Goal: Check status: Check status

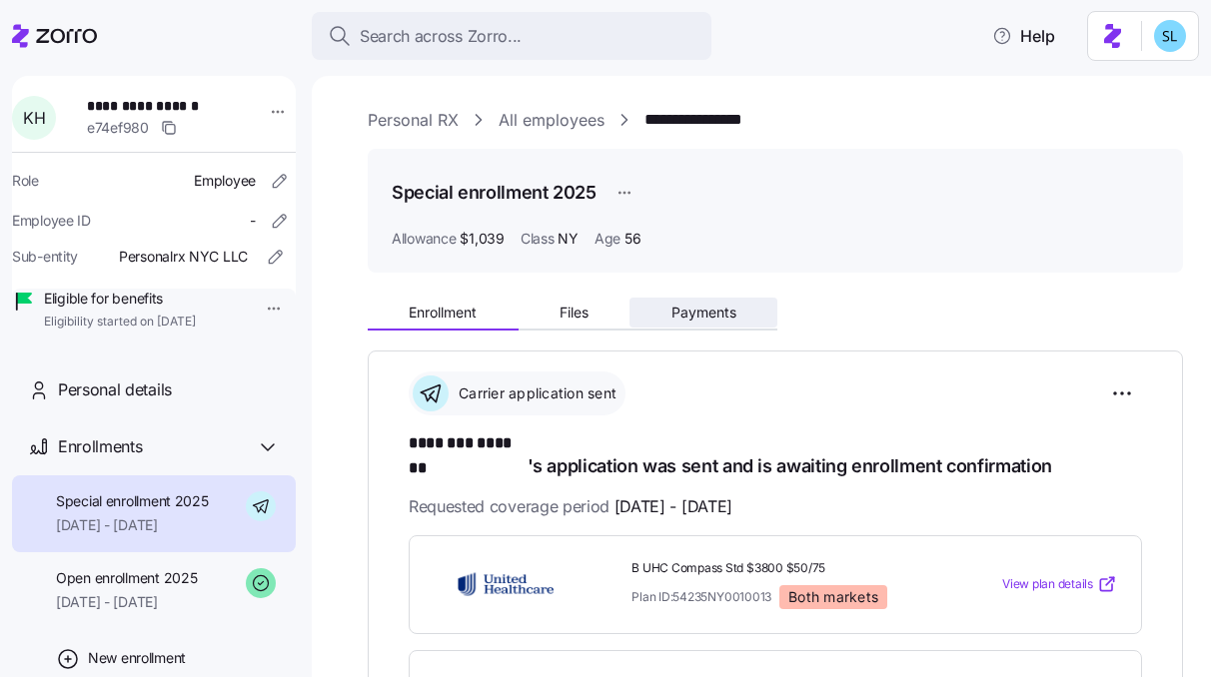
click at [678, 317] on span "Payments" at bounding box center [703, 313] width 65 height 14
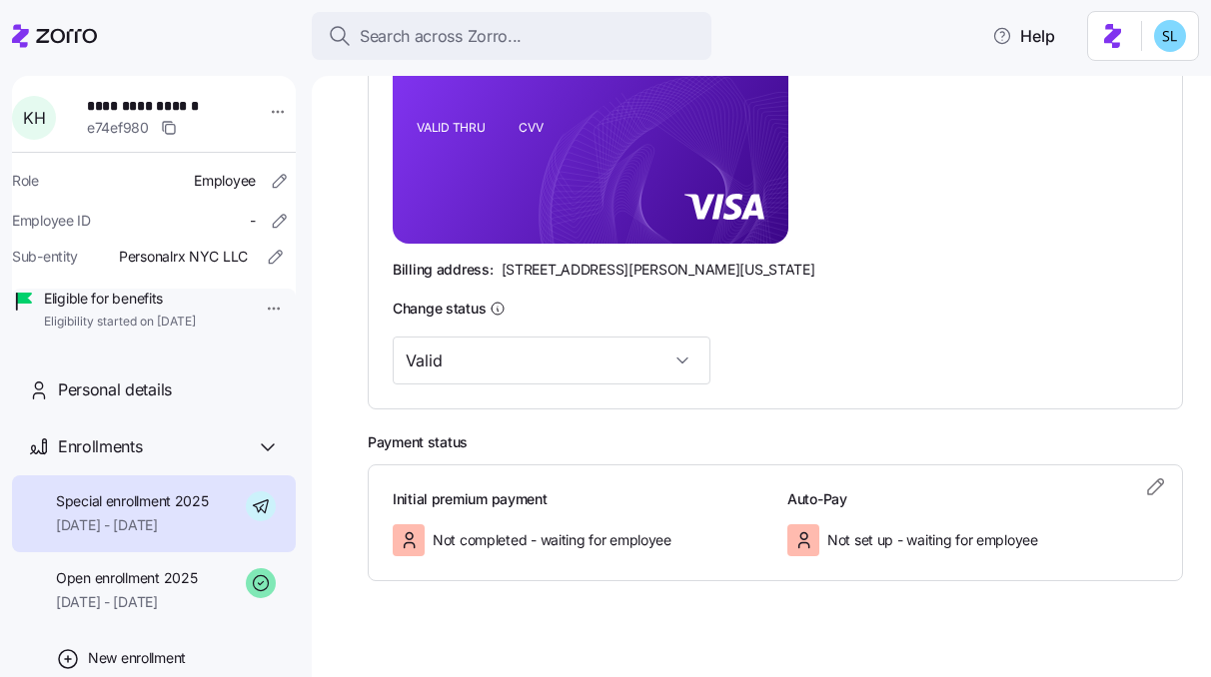
scroll to position [578, 0]
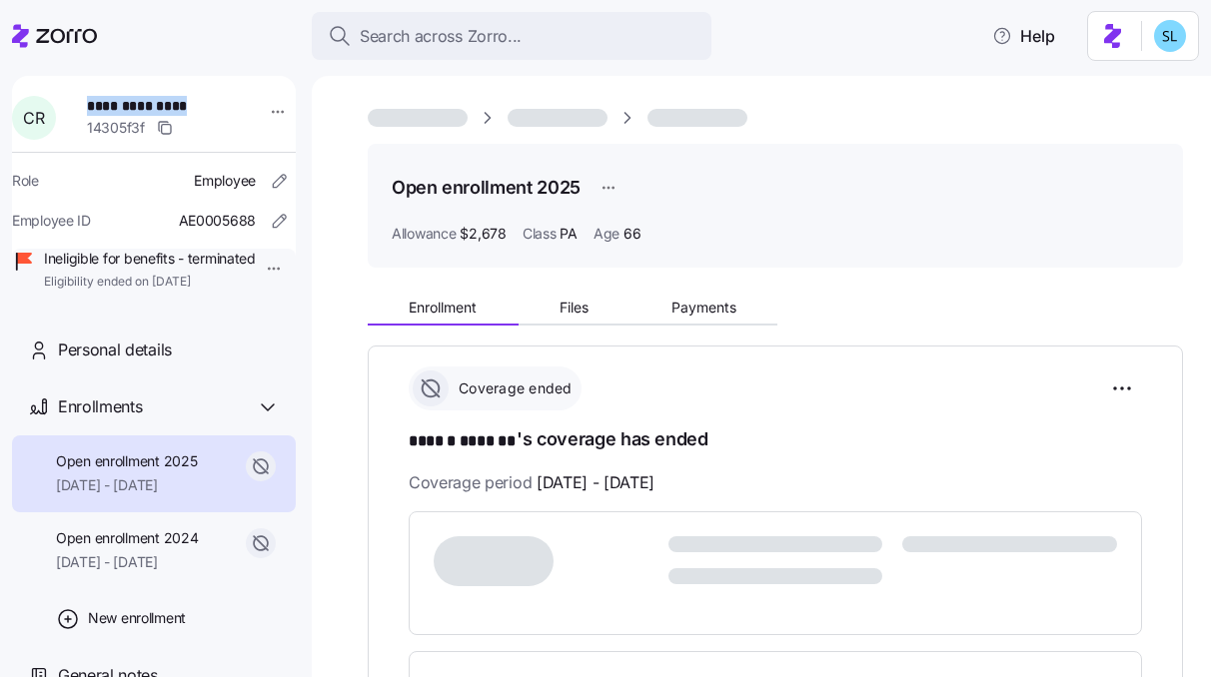
drag, startPoint x: 128, startPoint y: 111, endPoint x: 78, endPoint y: 111, distance: 49.9
click at [78, 111] on div "**********" at bounding box center [154, 118] width 300 height 60
copy div "**********"
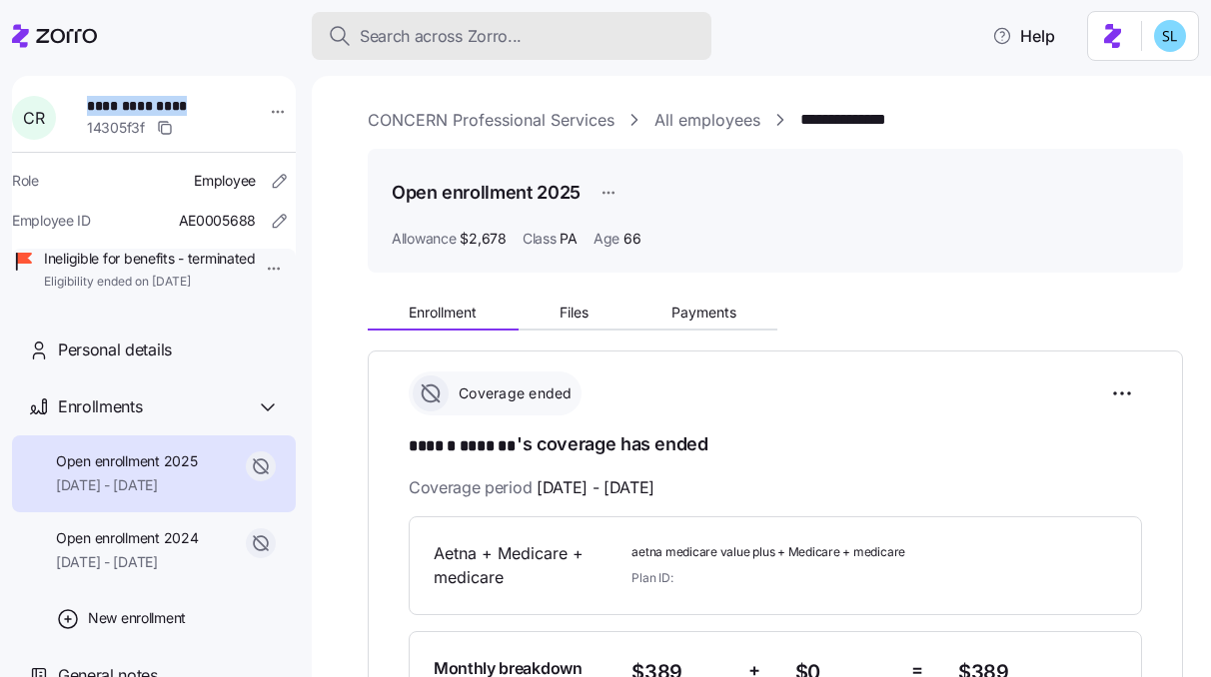
click at [513, 39] on span "Search across Zorro..." at bounding box center [441, 36] width 162 height 25
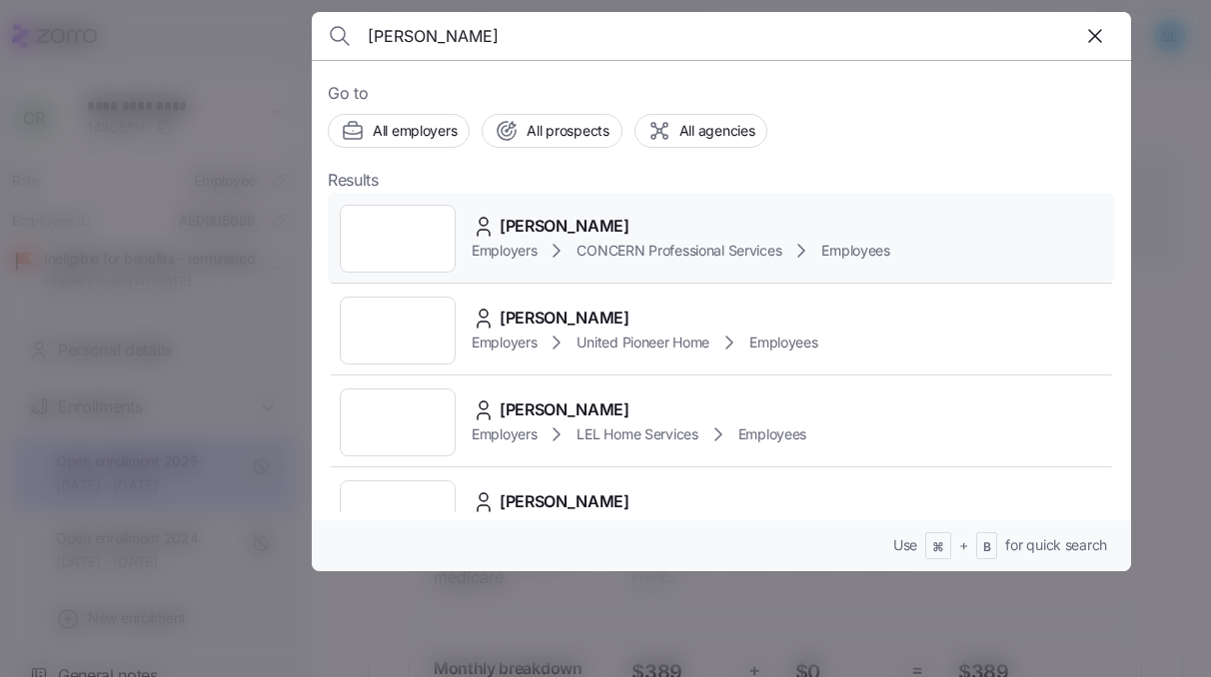
type input "sandra branco"
click at [580, 221] on span "Sandra Branco" at bounding box center [564, 226] width 130 height 25
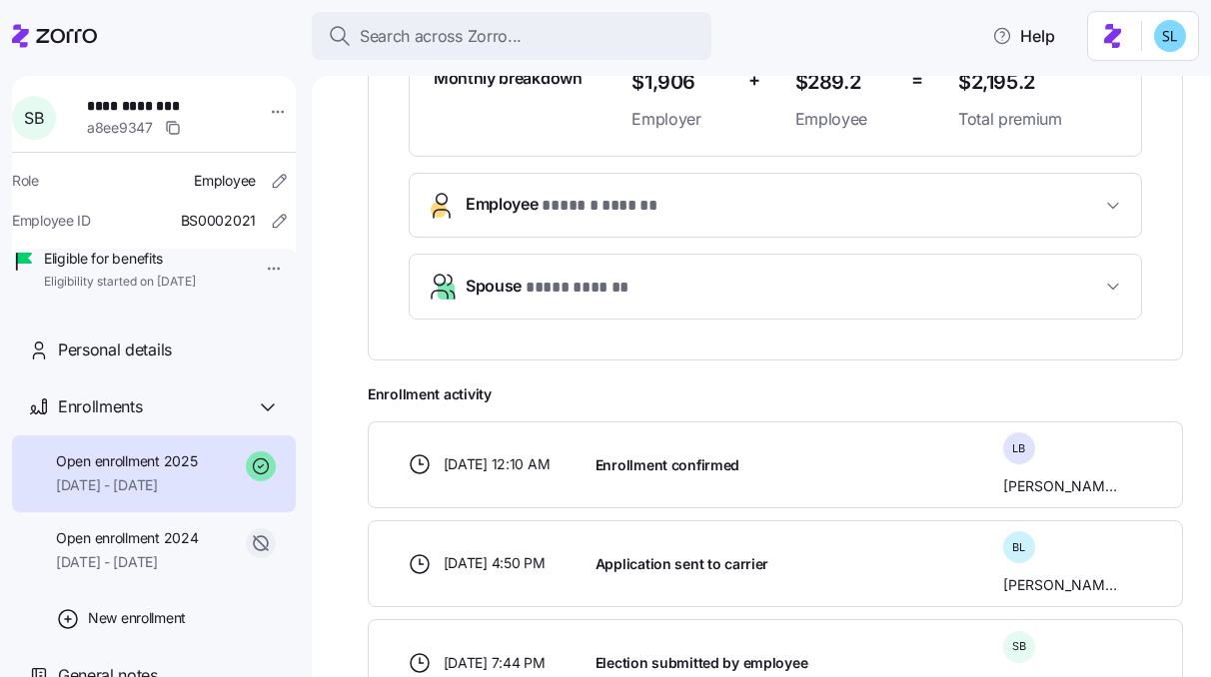
scroll to position [696, 0]
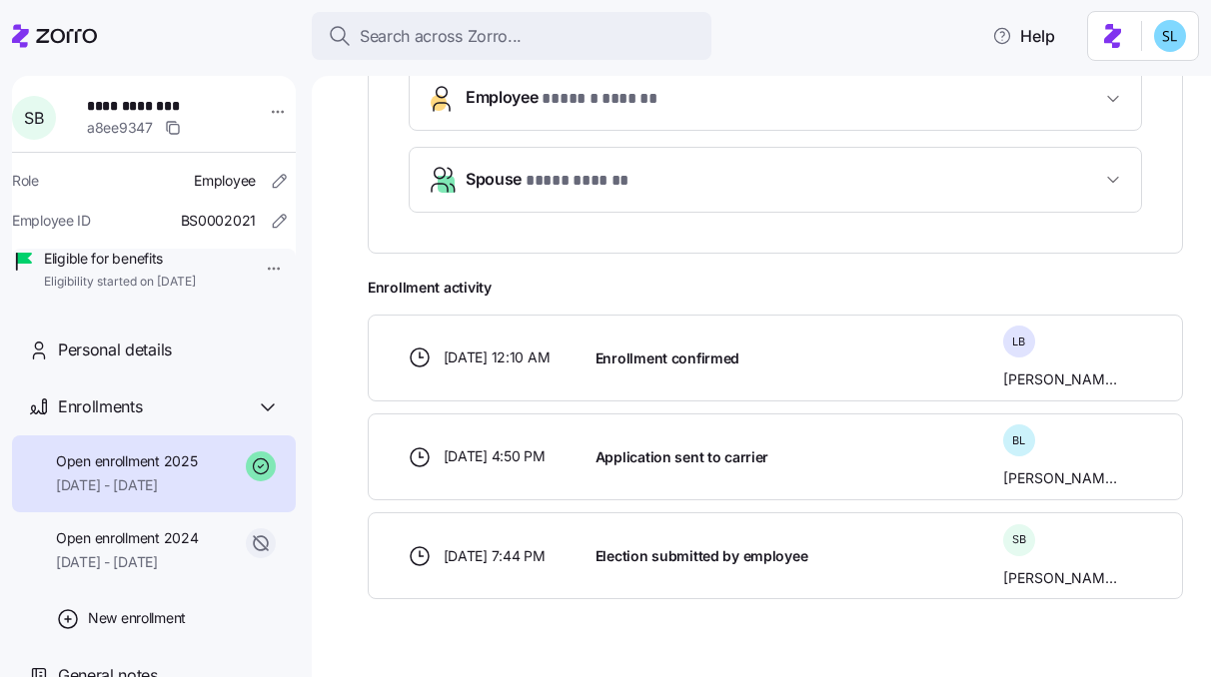
click at [530, 157] on button "Spouse * **** ****** *" at bounding box center [775, 180] width 731 height 64
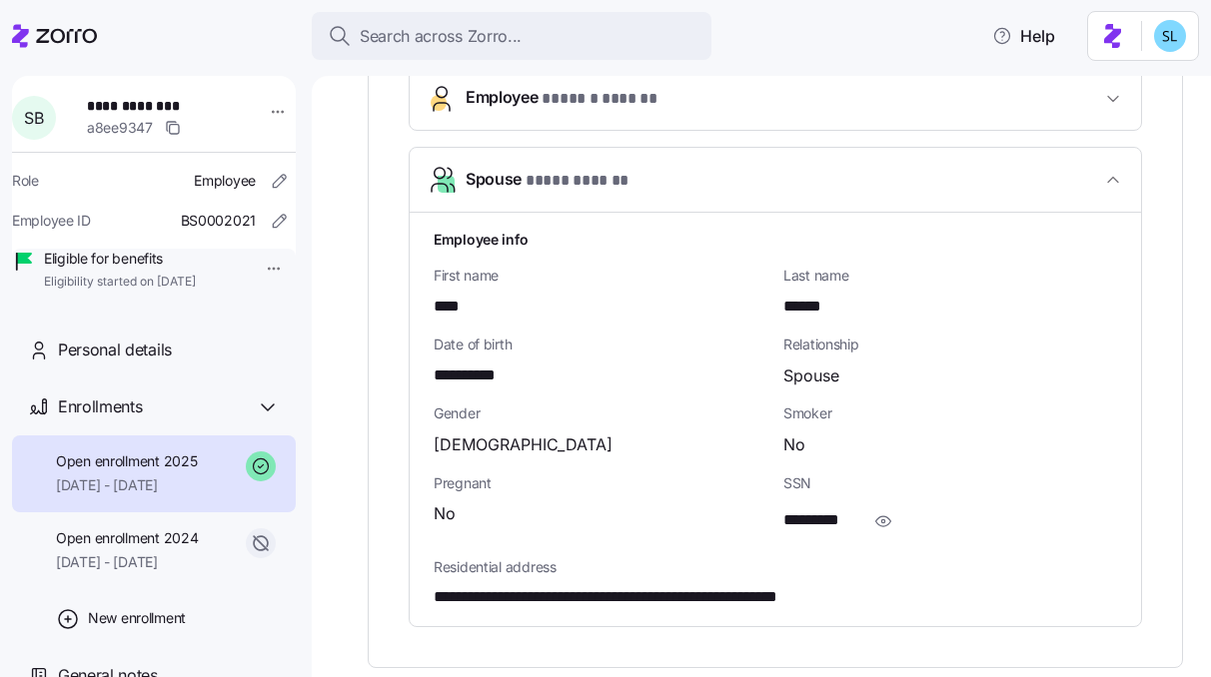
click at [528, 117] on button "Employee * ****** ****** *" at bounding box center [775, 98] width 731 height 63
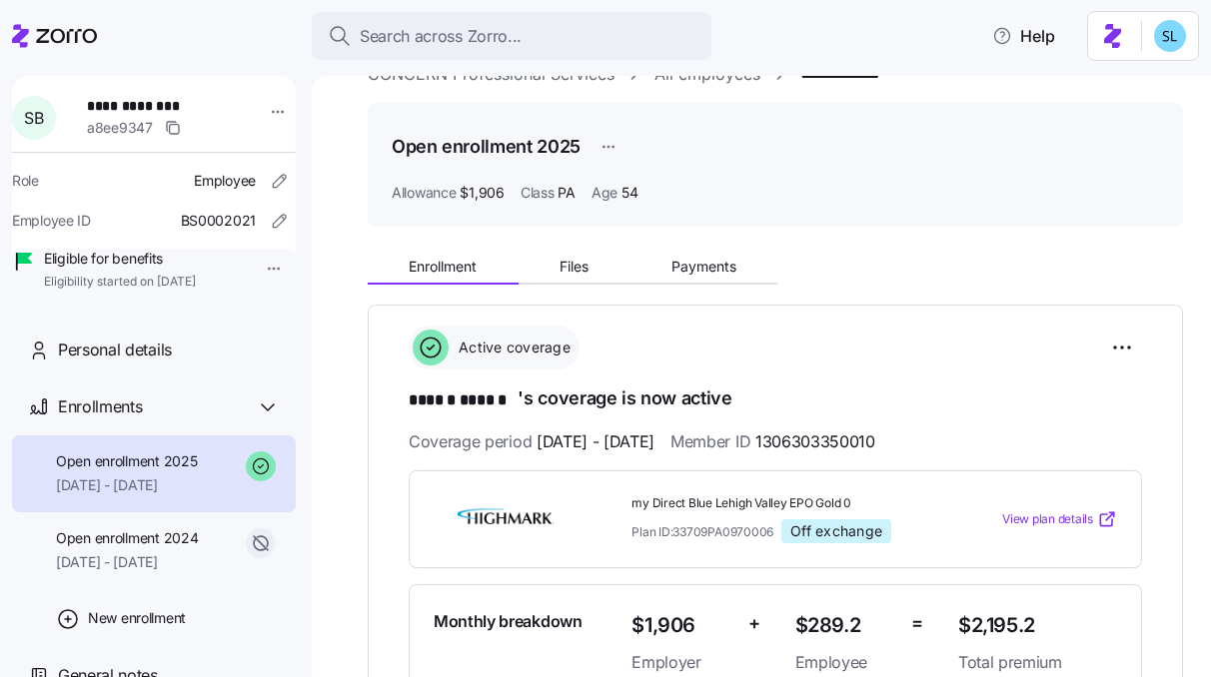
scroll to position [143, 0]
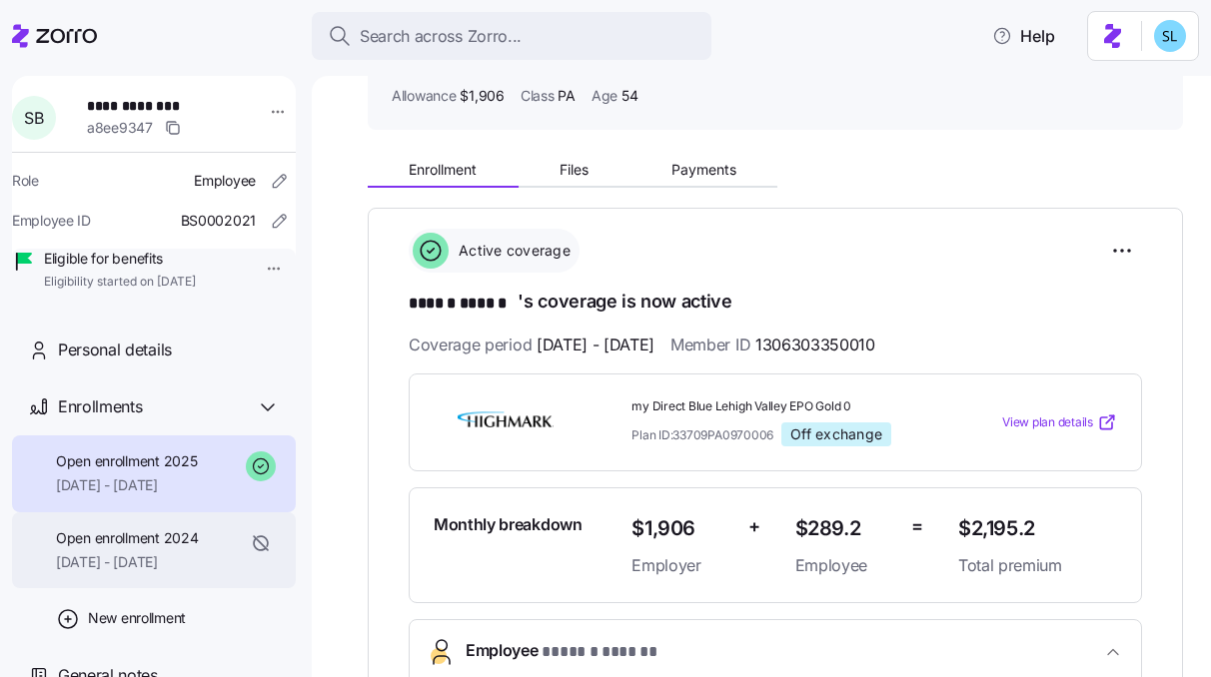
click at [152, 572] on span "07/01/2024 - 12/31/2024" at bounding box center [127, 562] width 142 height 20
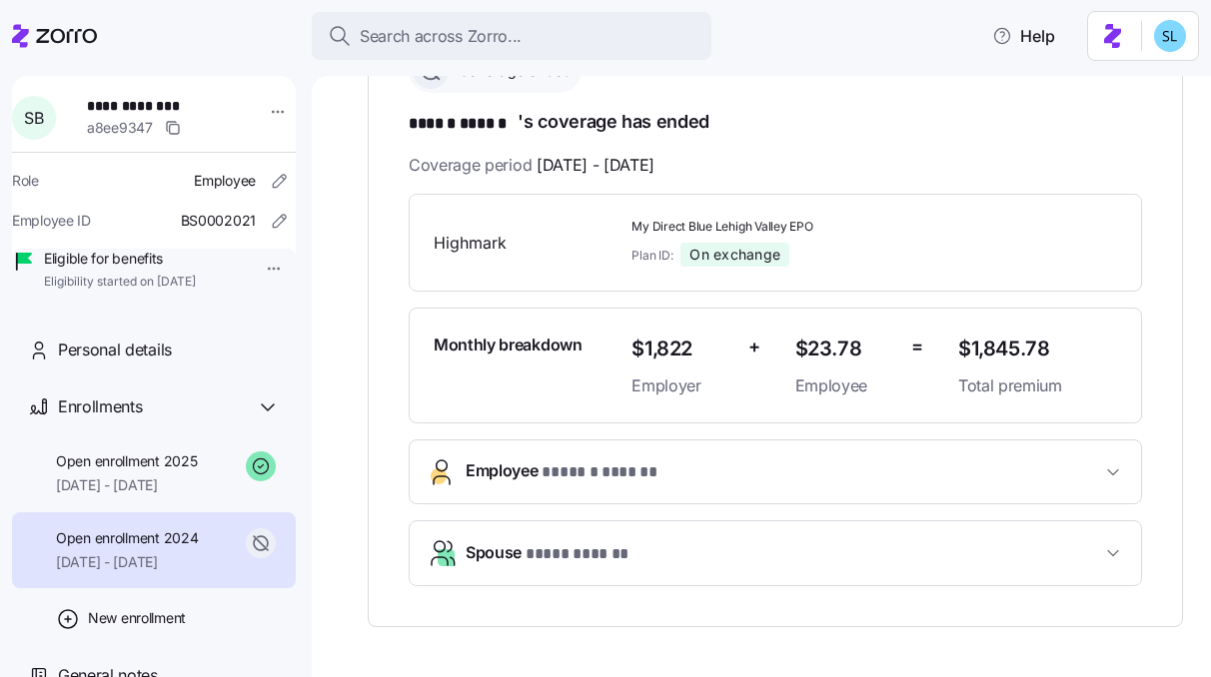
scroll to position [232, 0]
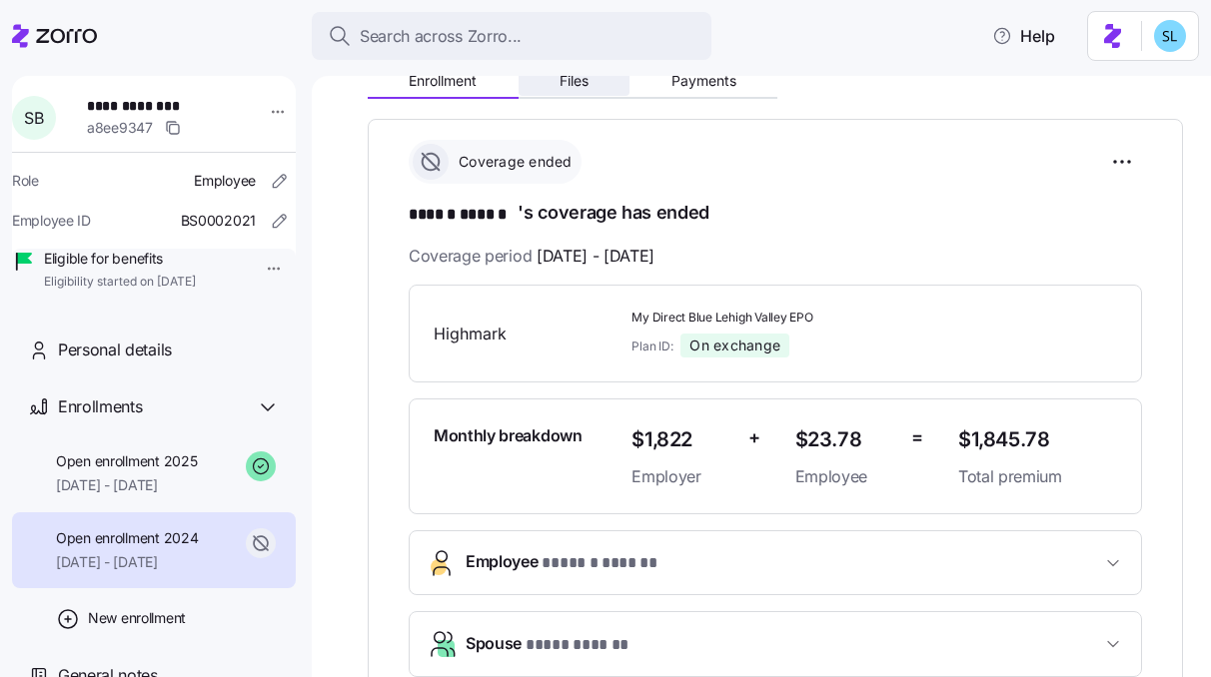
click at [577, 95] on button "Files" at bounding box center [574, 81] width 112 height 30
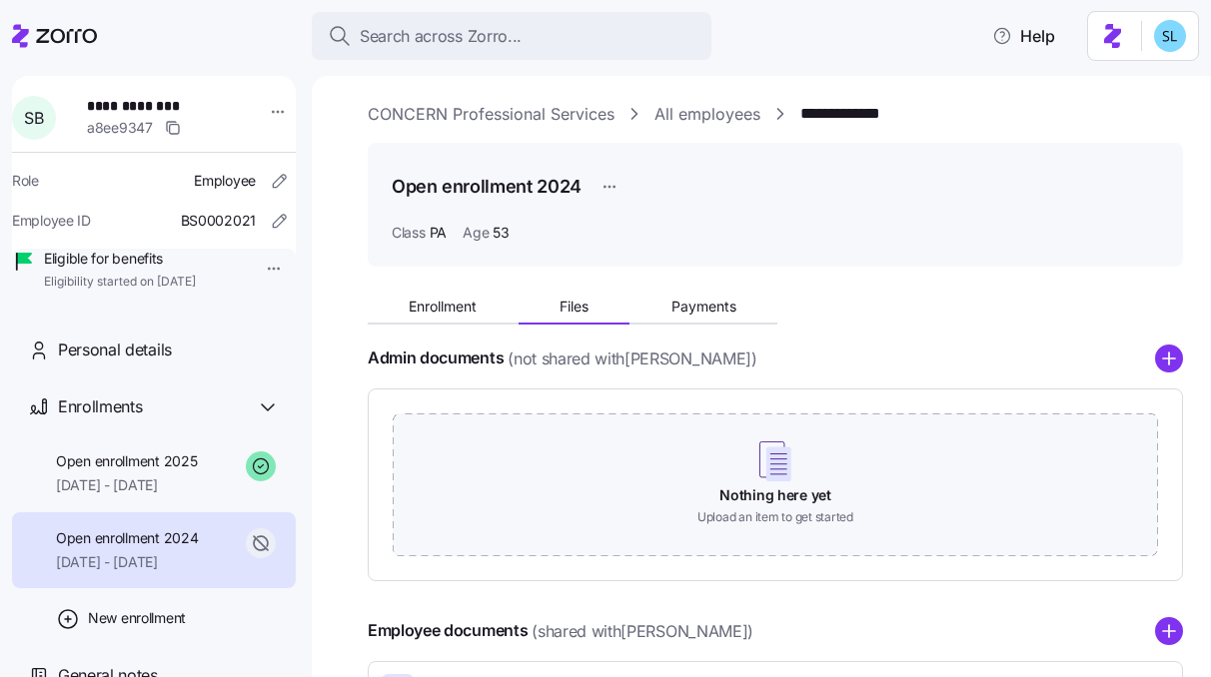
scroll to position [170, 0]
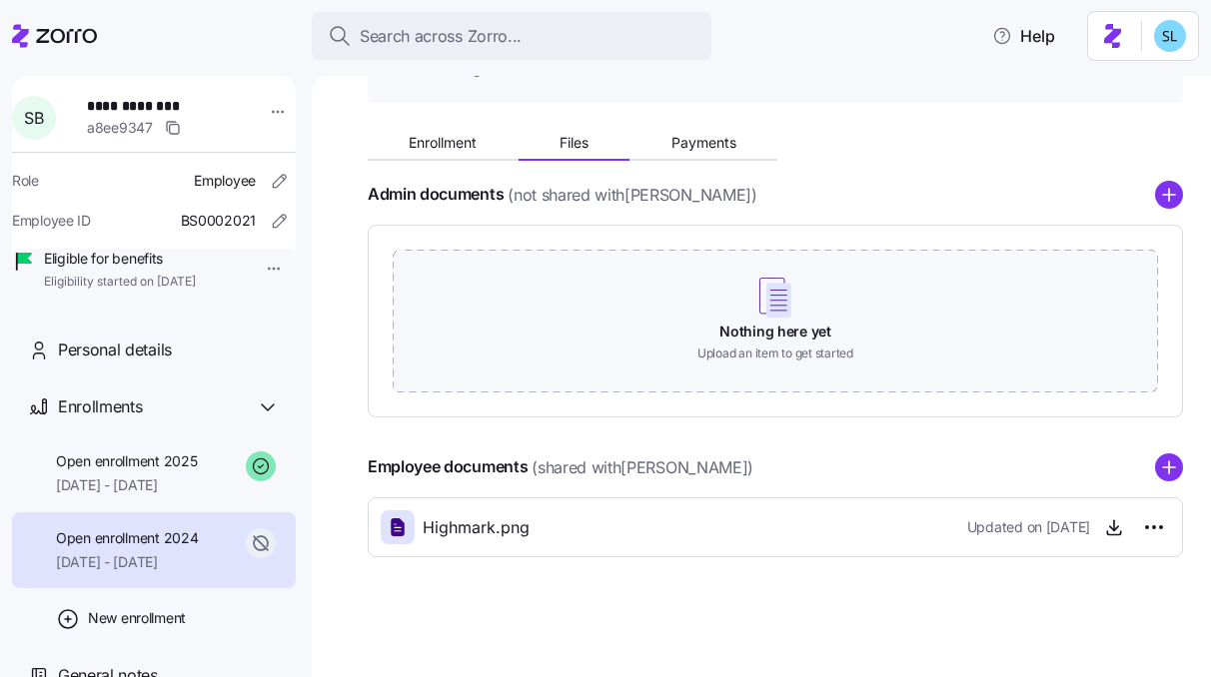
click at [602, 538] on div "Highmark.png Updated on 06/24/2024" at bounding box center [775, 527] width 789 height 34
click at [1104, 527] on icon "button" at bounding box center [1114, 527] width 20 height 20
click at [1104, 529] on icon "button" at bounding box center [1114, 527] width 20 height 20
click at [431, 148] on span "Enrollment" at bounding box center [443, 143] width 68 height 14
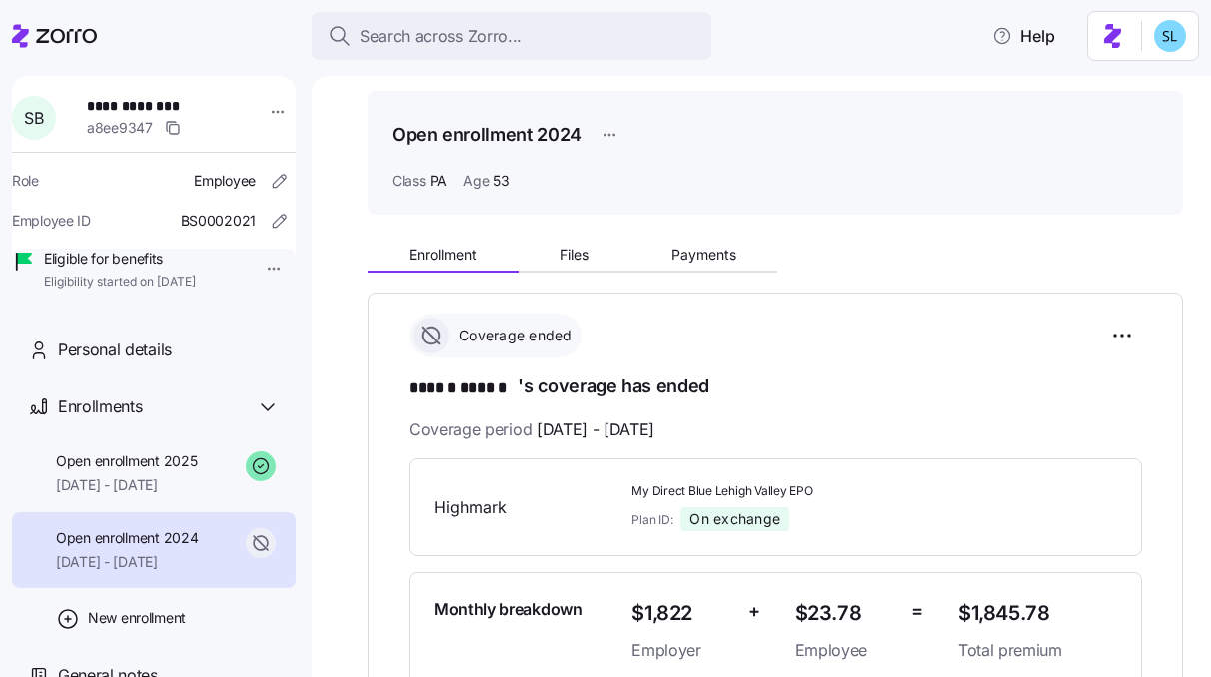
scroll to position [59, 0]
click at [767, 486] on span "My Direct Blue Lehigh Valley EPO" at bounding box center [786, 490] width 311 height 17
copy span "My Direct Blue Lehigh Valley EPO"
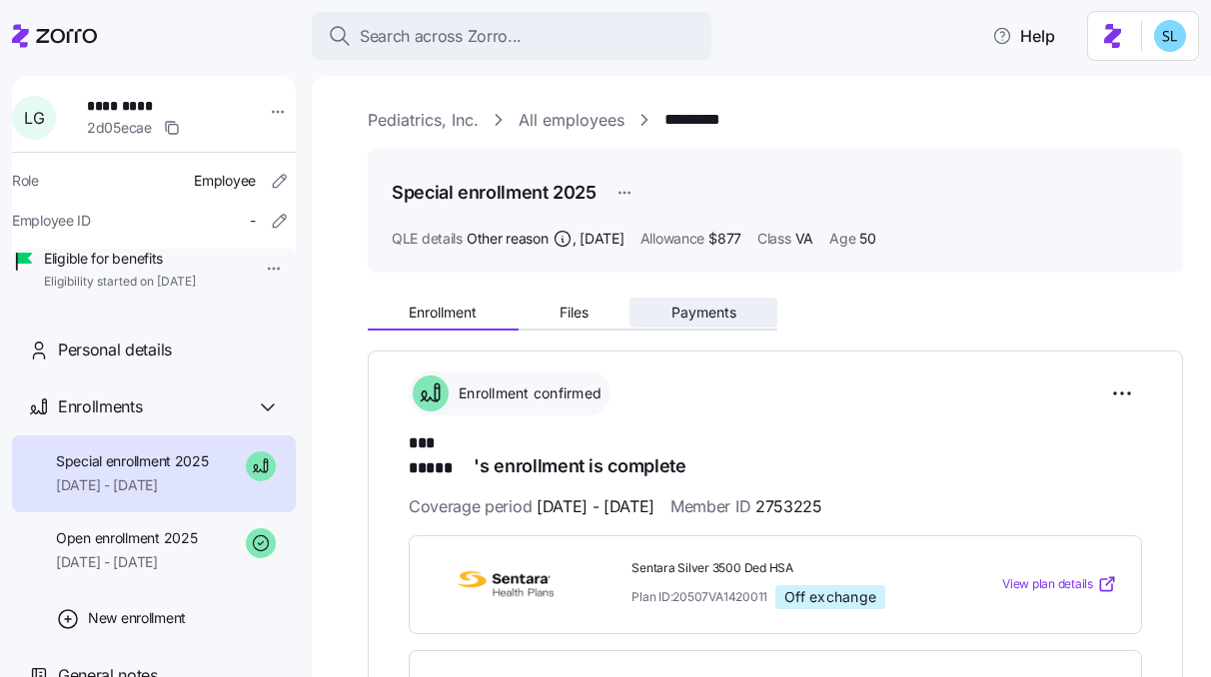
click at [683, 307] on span "Payments" at bounding box center [703, 313] width 65 height 14
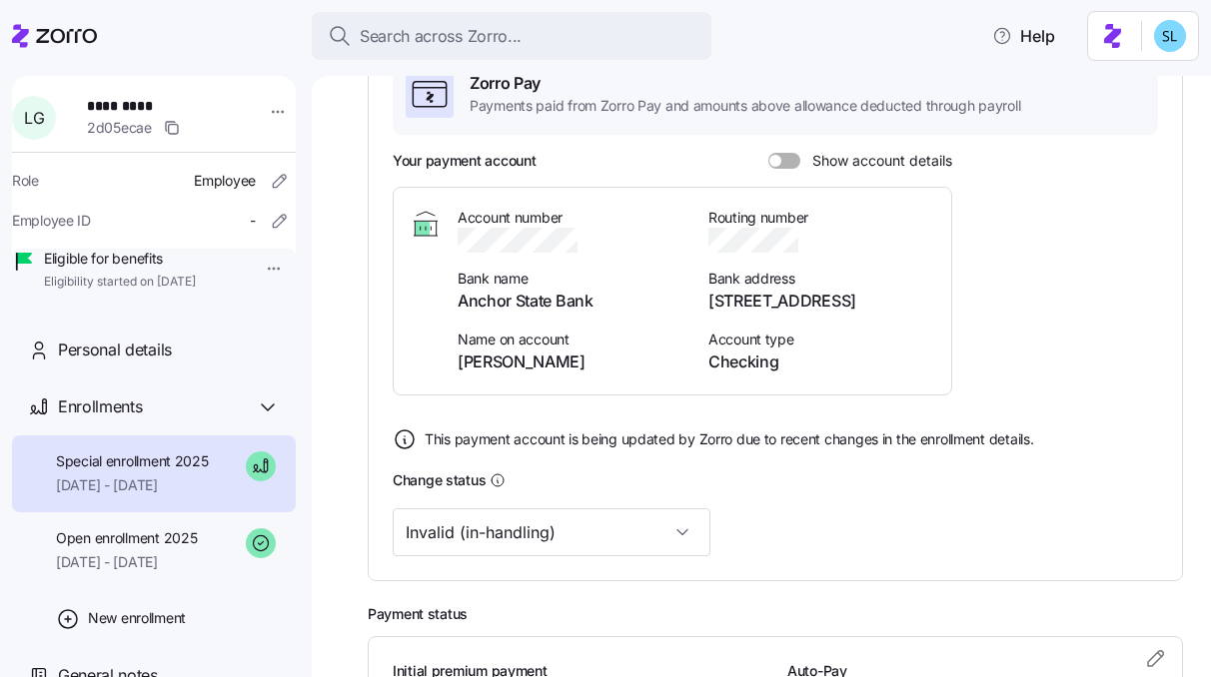
scroll to position [549, 0]
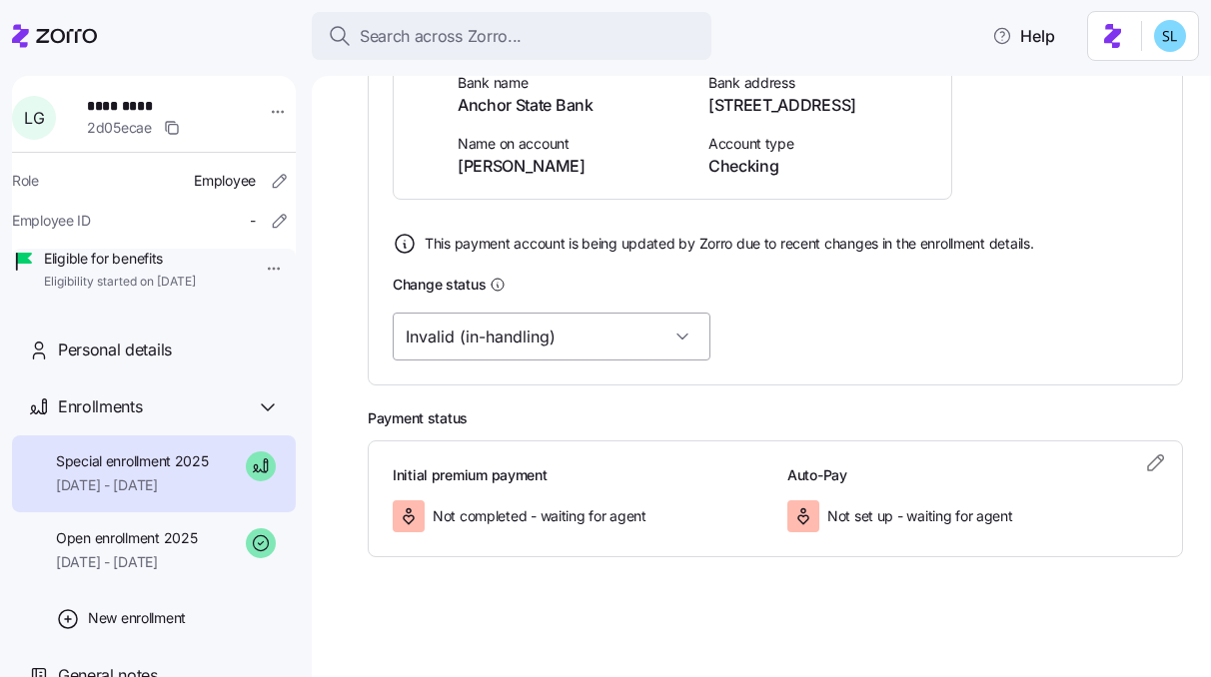
click at [482, 337] on input "Invalid (in-handling)" at bounding box center [552, 337] width 318 height 48
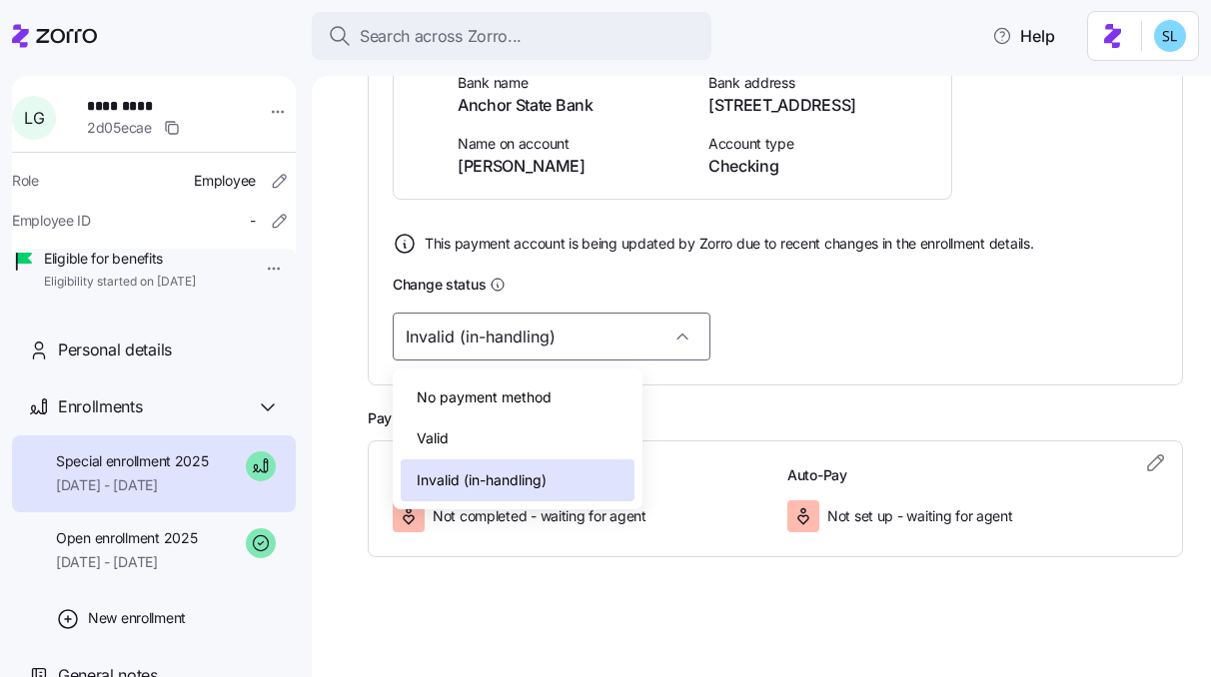
click at [508, 426] on div "Valid" at bounding box center [518, 439] width 234 height 42
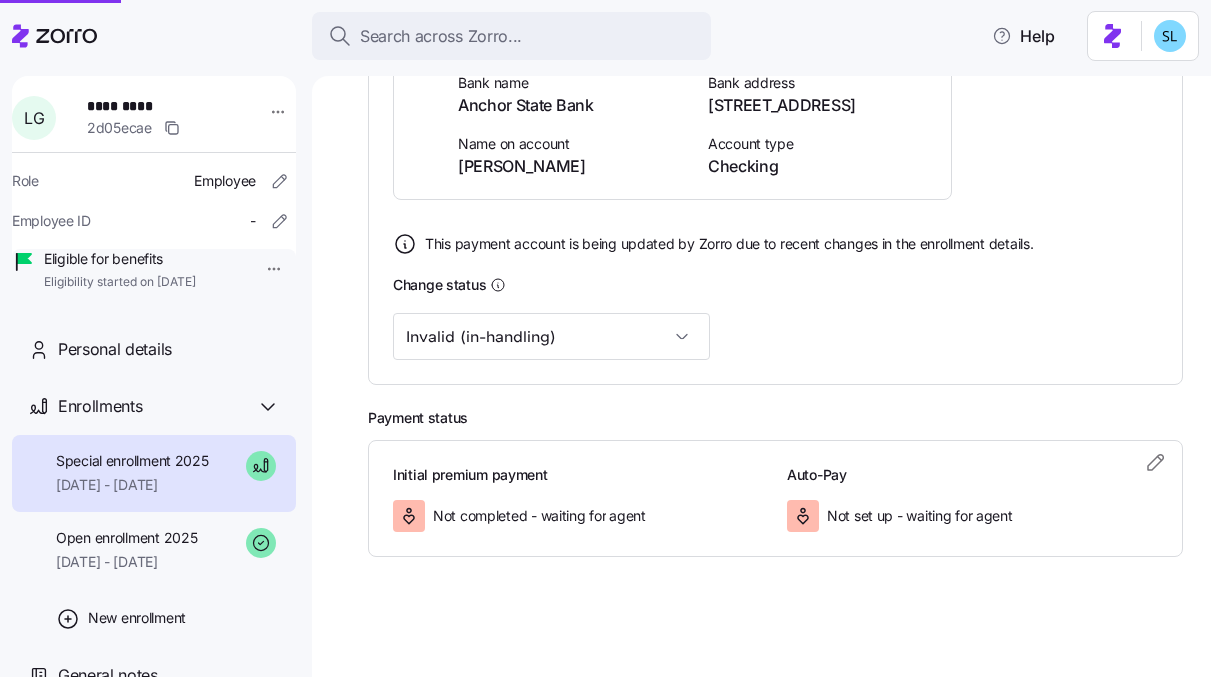
type input "Valid"
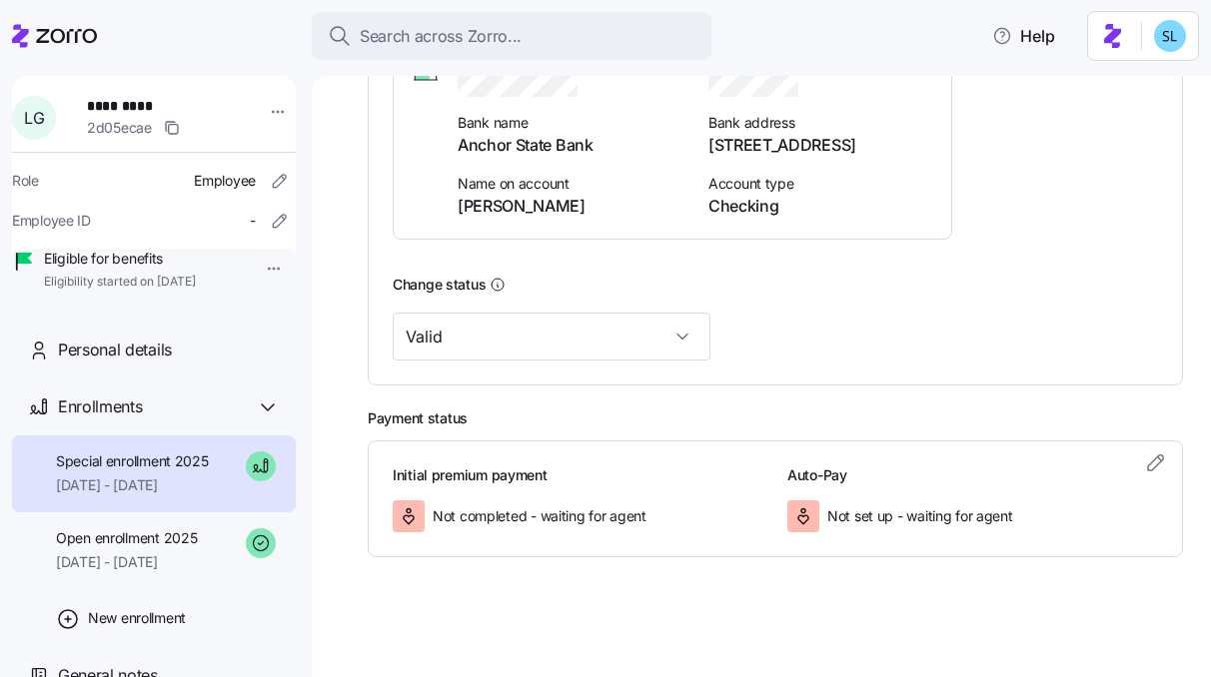
scroll to position [188, 0]
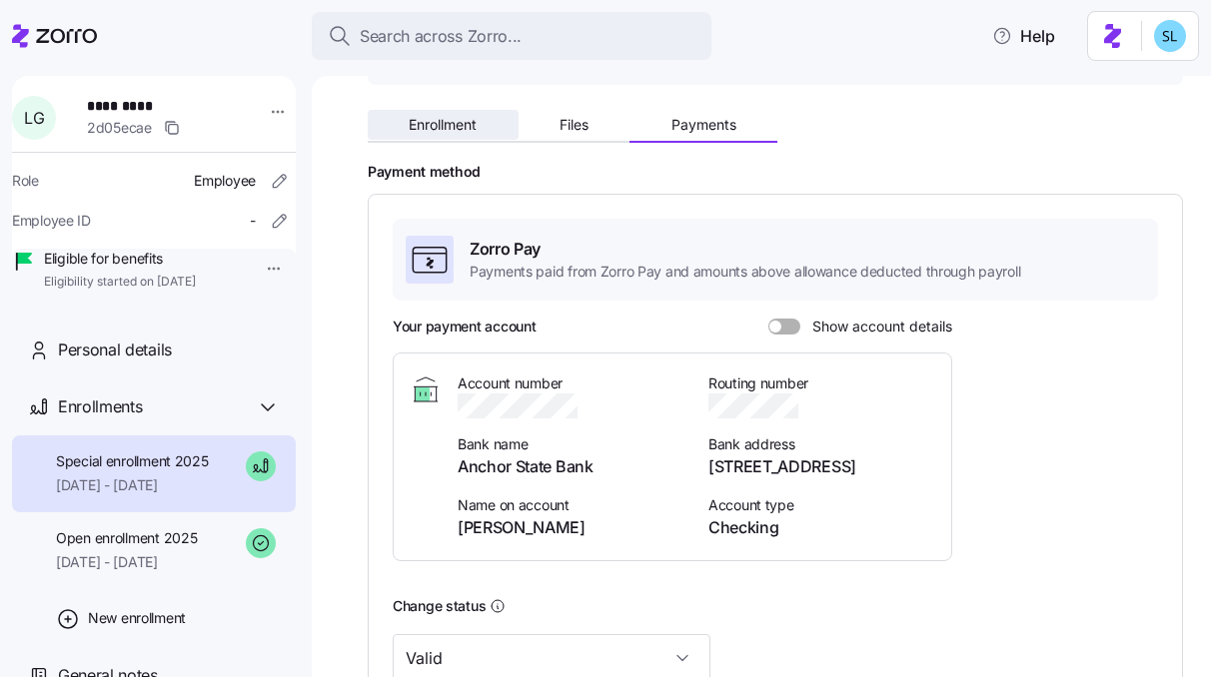
click at [471, 132] on span "Enrollment" at bounding box center [443, 125] width 68 height 14
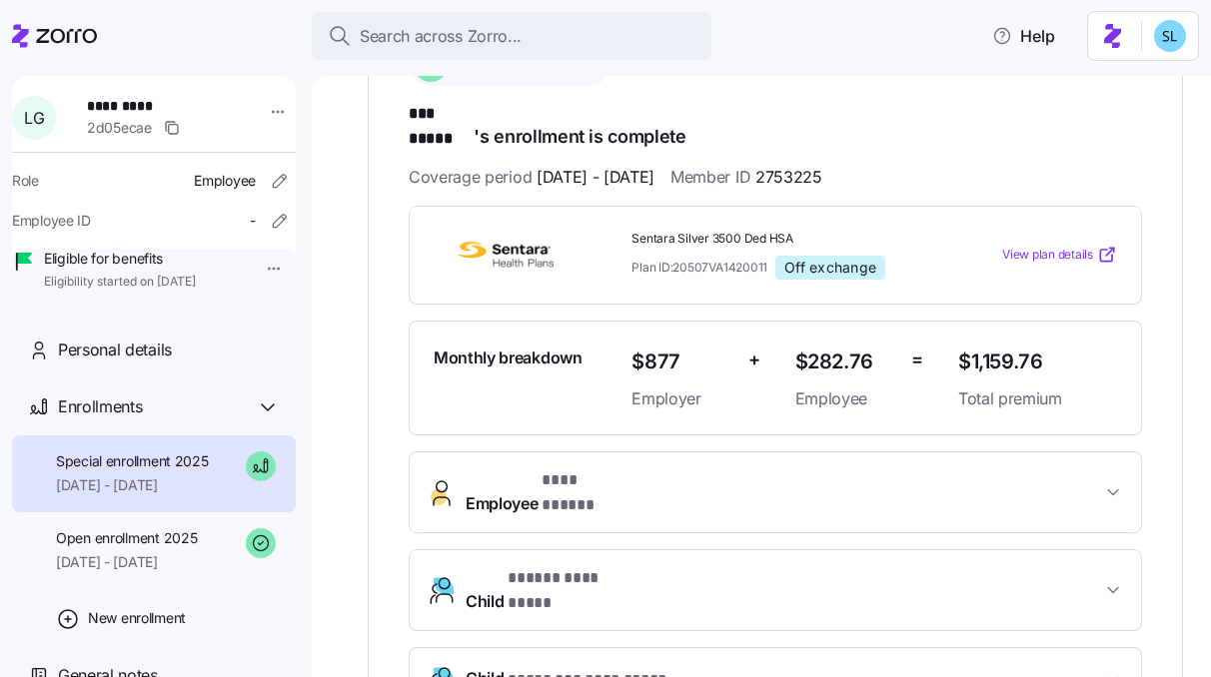
scroll to position [352, 0]
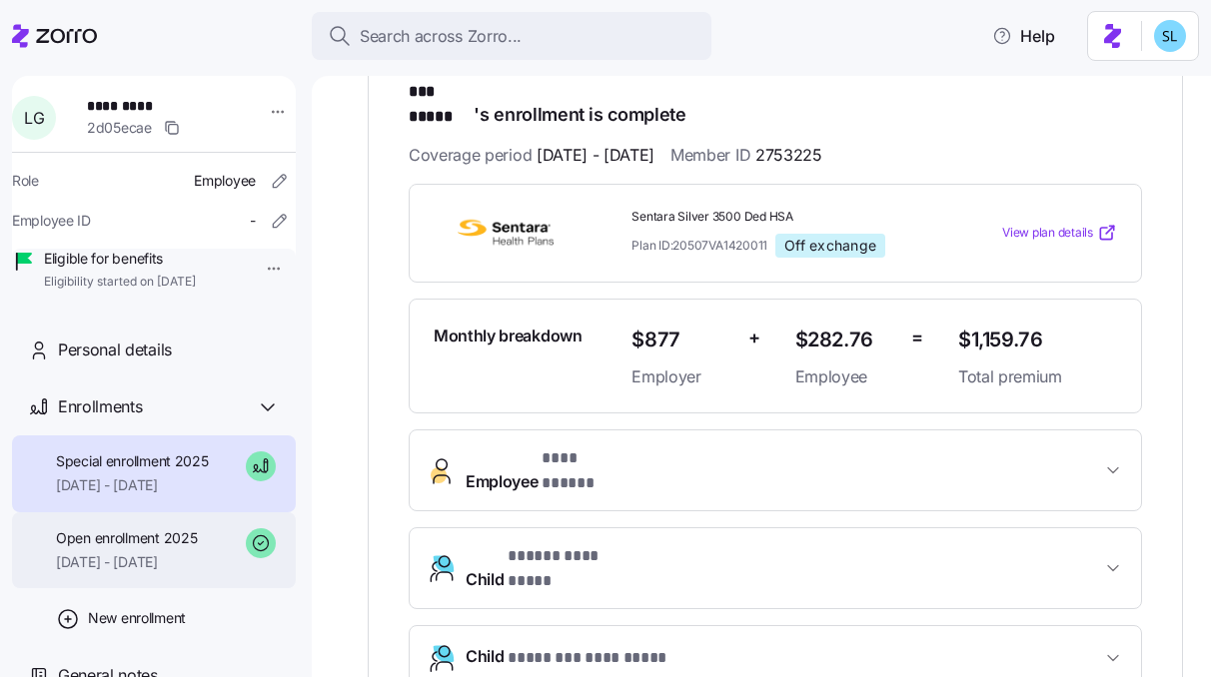
click at [146, 573] on div "Open enrollment 2025 07/01/2025 - 08/31/2025" at bounding box center [126, 550] width 141 height 45
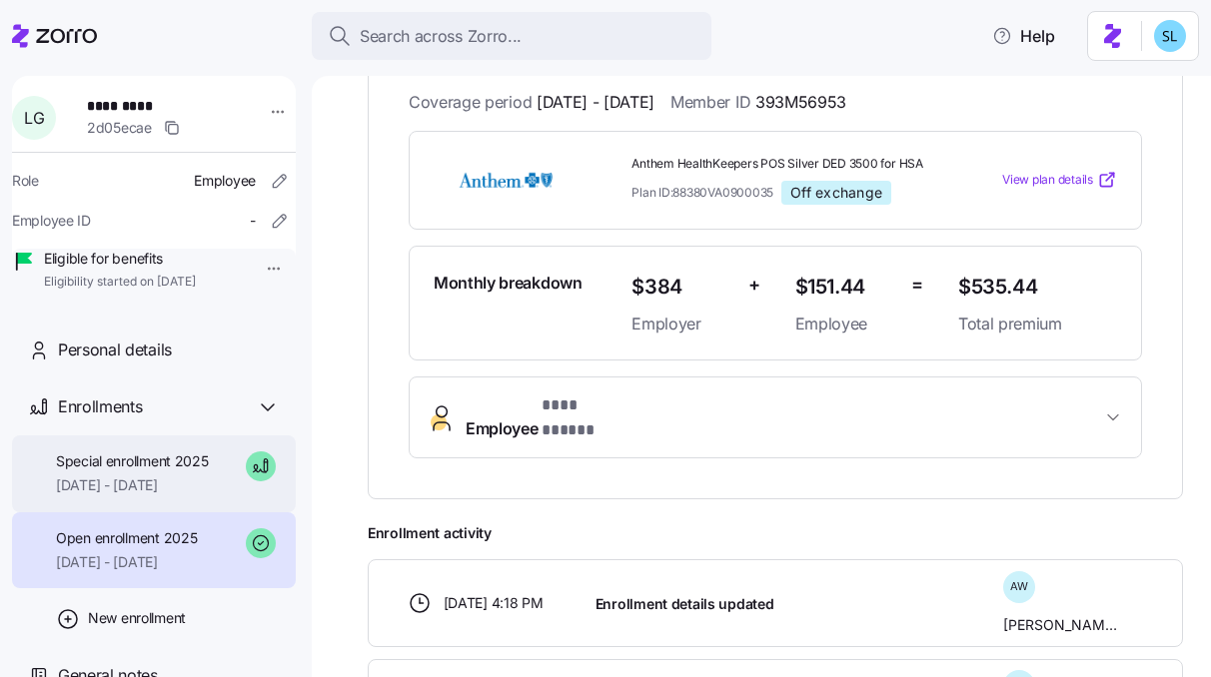
scroll to position [409, 0]
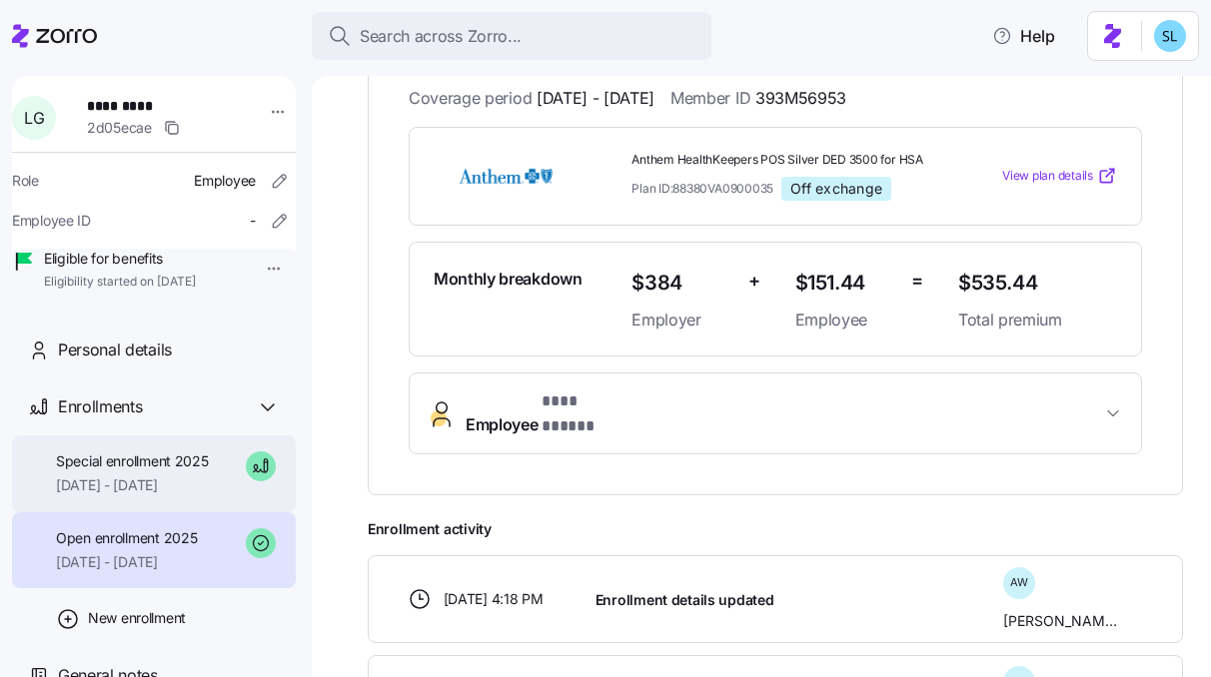
click at [151, 495] on span "[DATE] - [DATE]" at bounding box center [132, 485] width 153 height 20
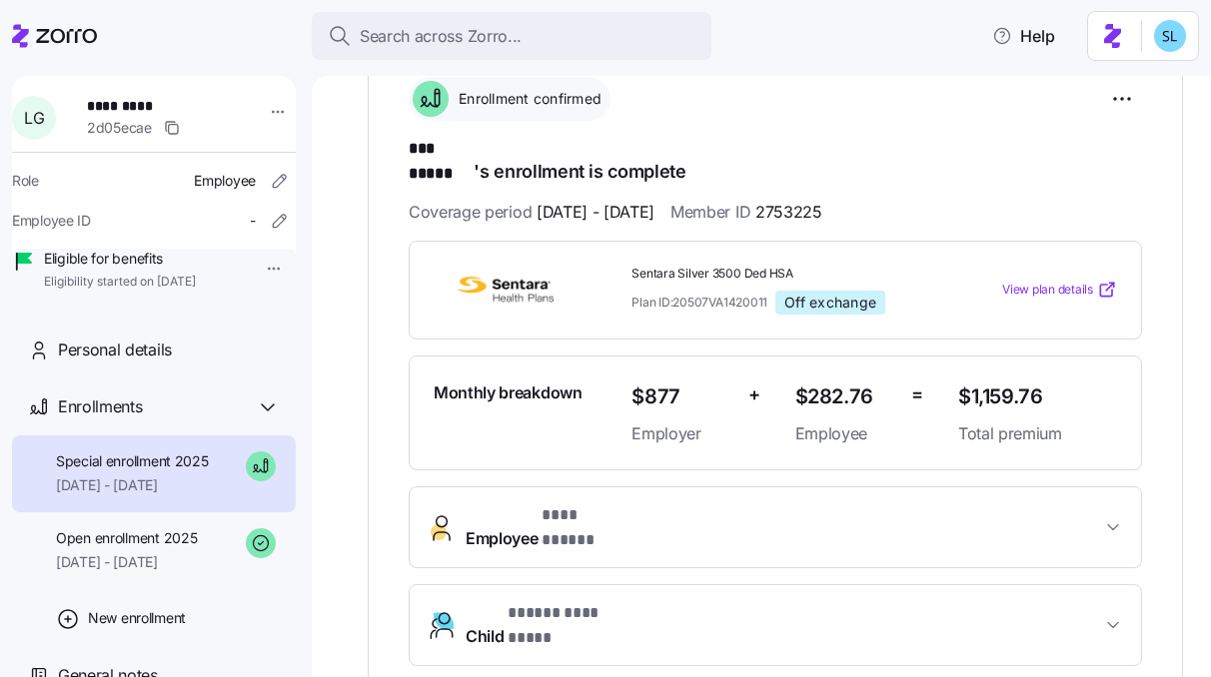
scroll to position [251, 0]
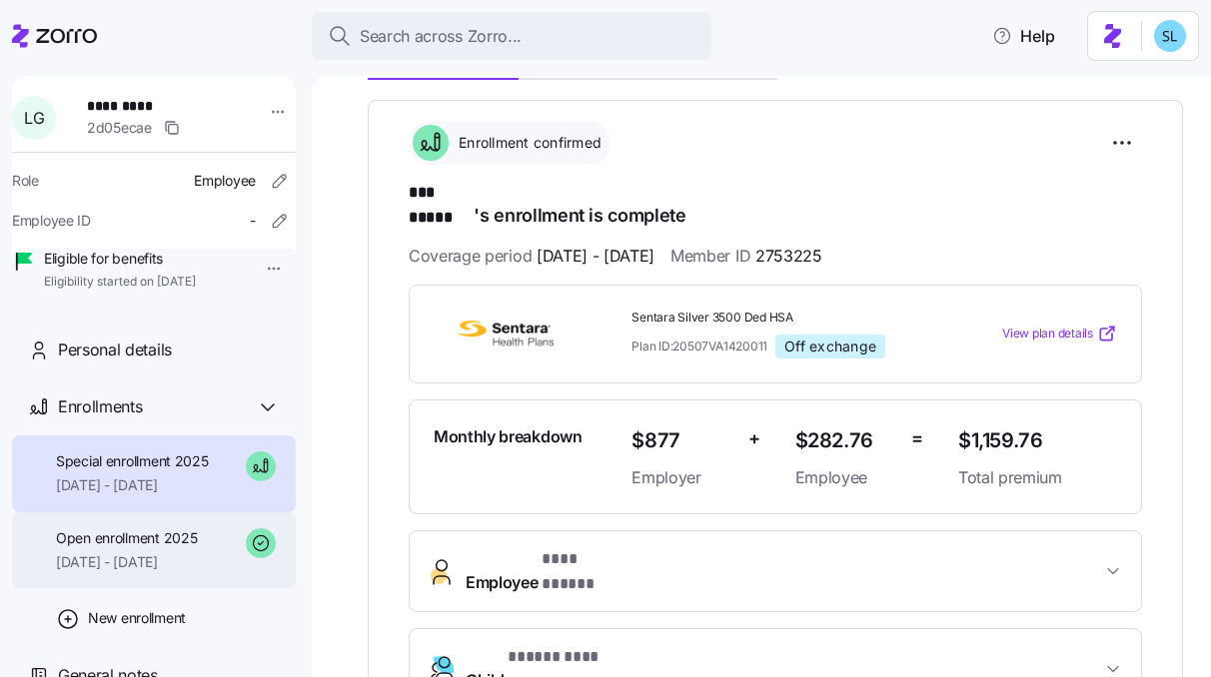
click at [124, 548] on span "Open enrollment 2025" at bounding box center [126, 538] width 141 height 20
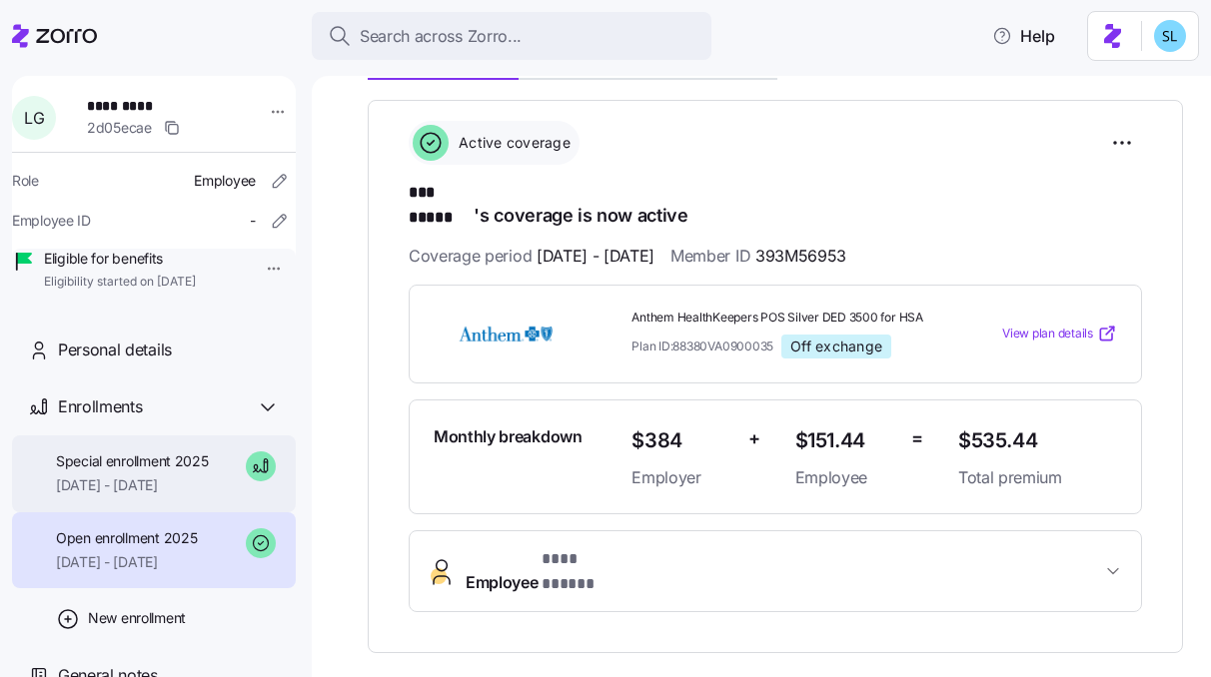
click at [116, 495] on span "[DATE] - [DATE]" at bounding box center [132, 485] width 153 height 20
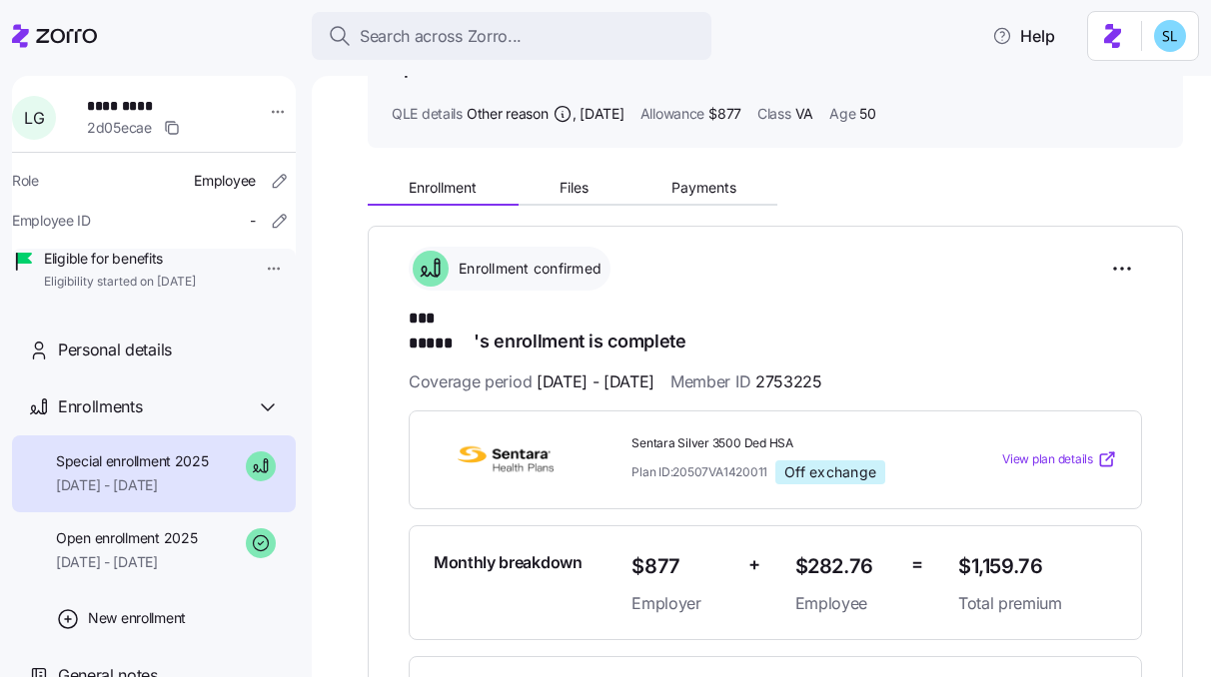
scroll to position [78, 0]
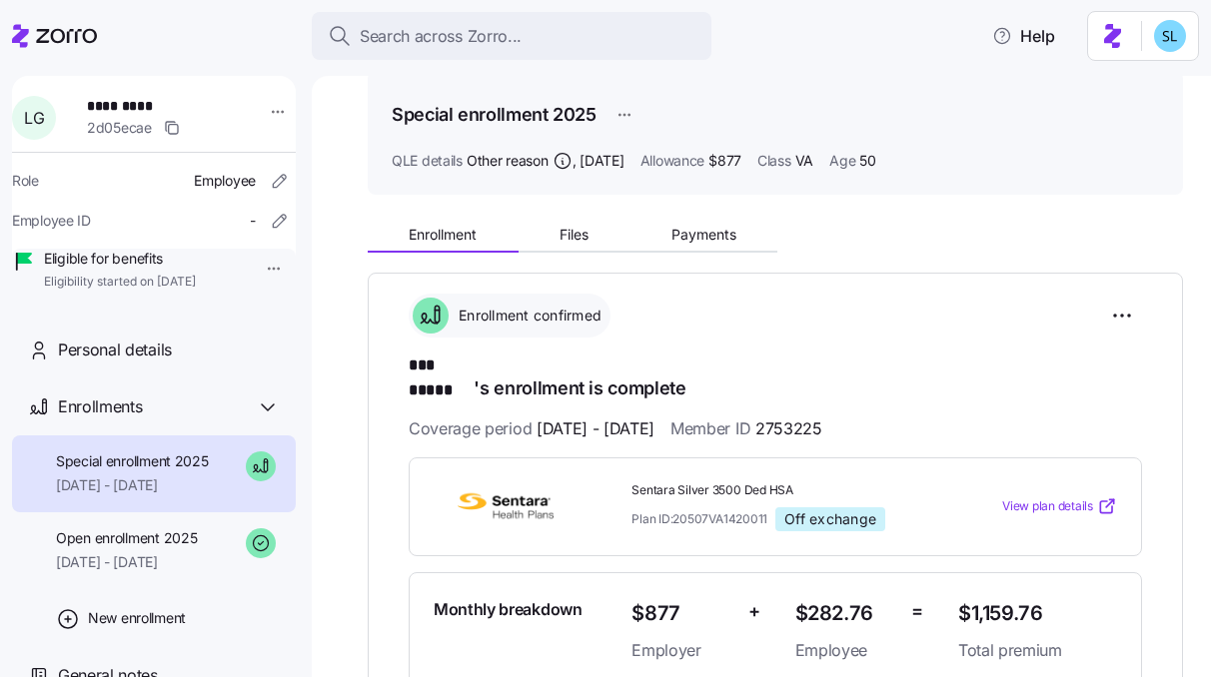
click at [718, 243] on button "Payments" at bounding box center [703, 235] width 148 height 30
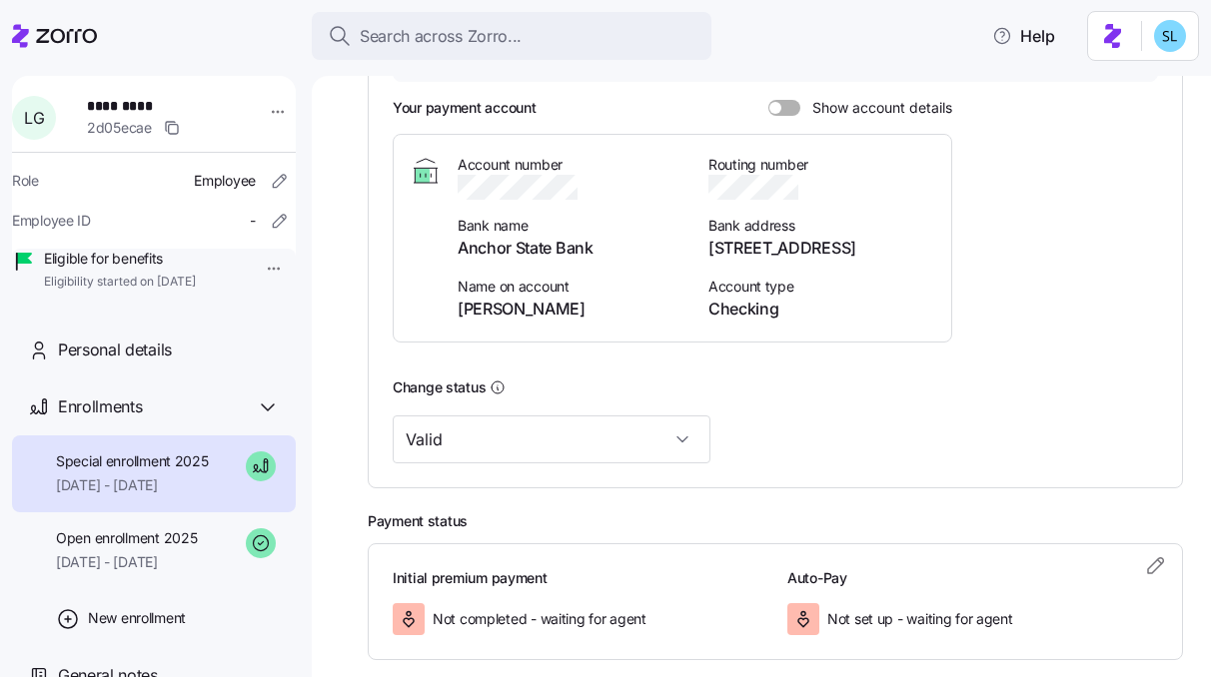
scroll to position [509, 0]
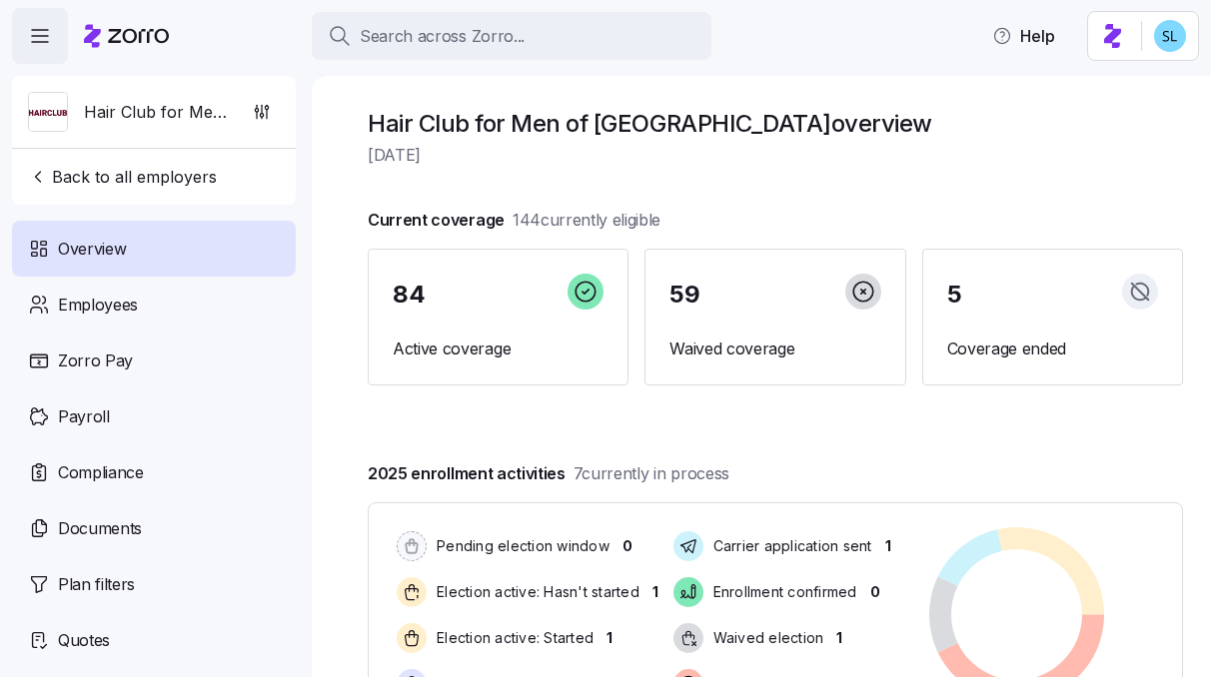
click at [432, 10] on div "Search across Zorro... Help" at bounding box center [605, 36] width 1187 height 56
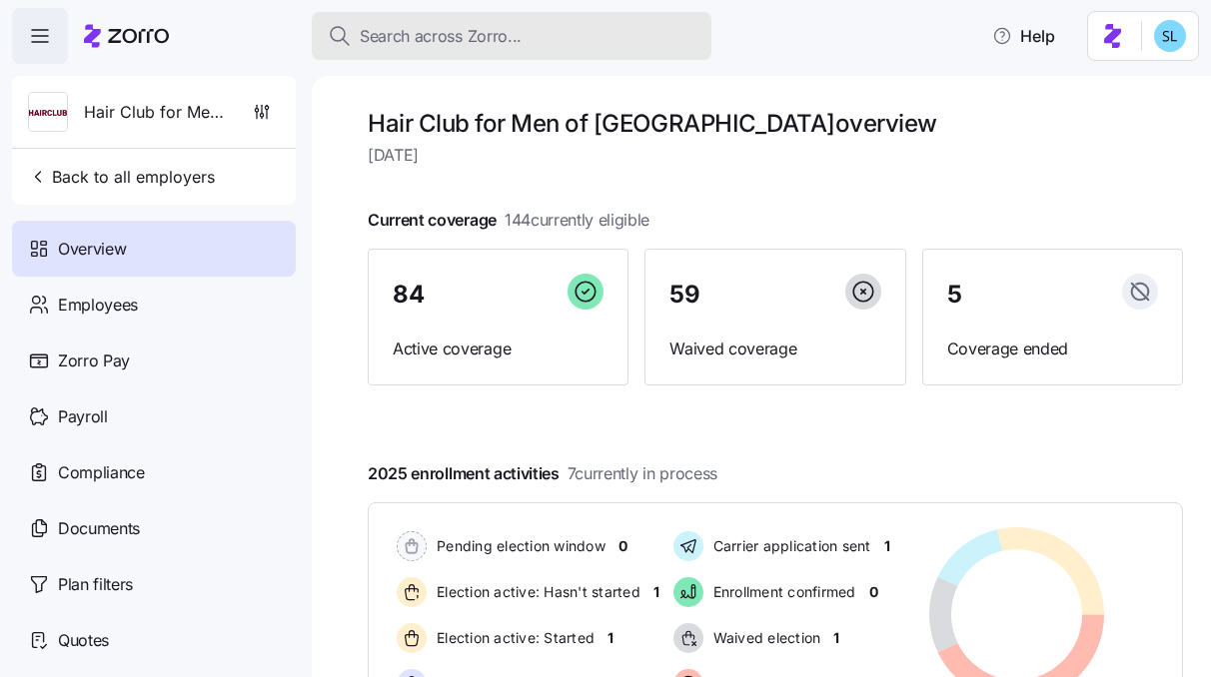
click at [433, 42] on span "Search across Zorro..." at bounding box center [441, 36] width 162 height 25
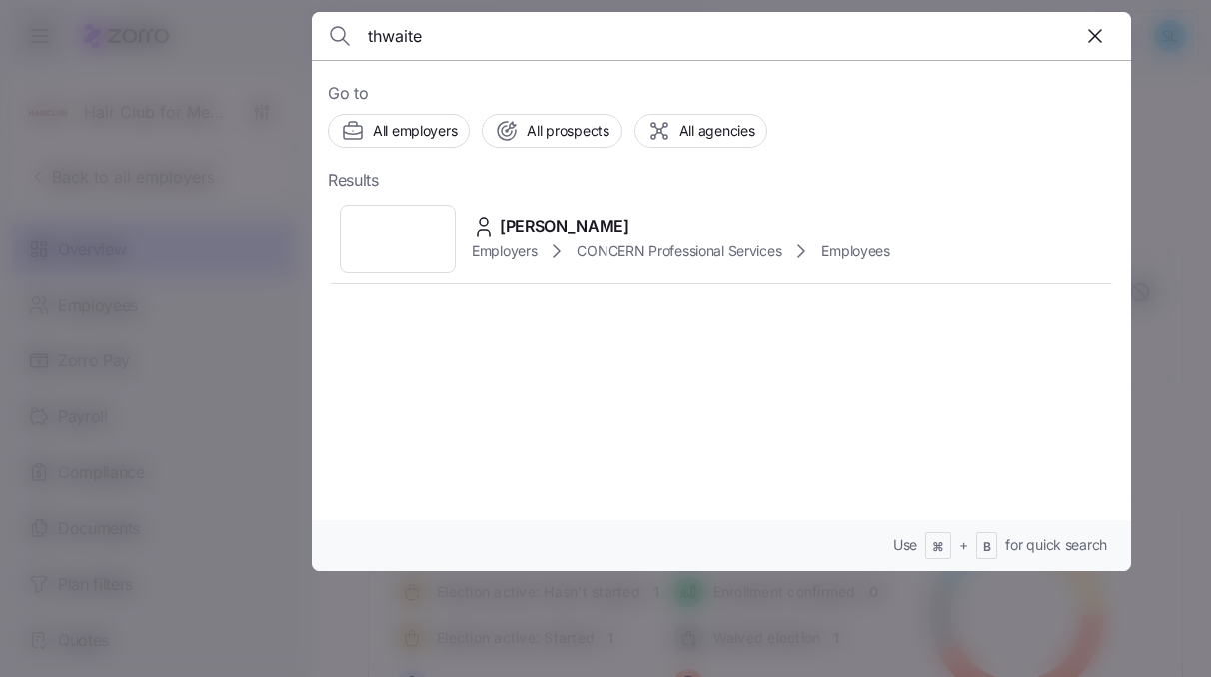
type input "thwaite"
click at [548, 224] on span "Carol Thwaites" at bounding box center [564, 226] width 130 height 25
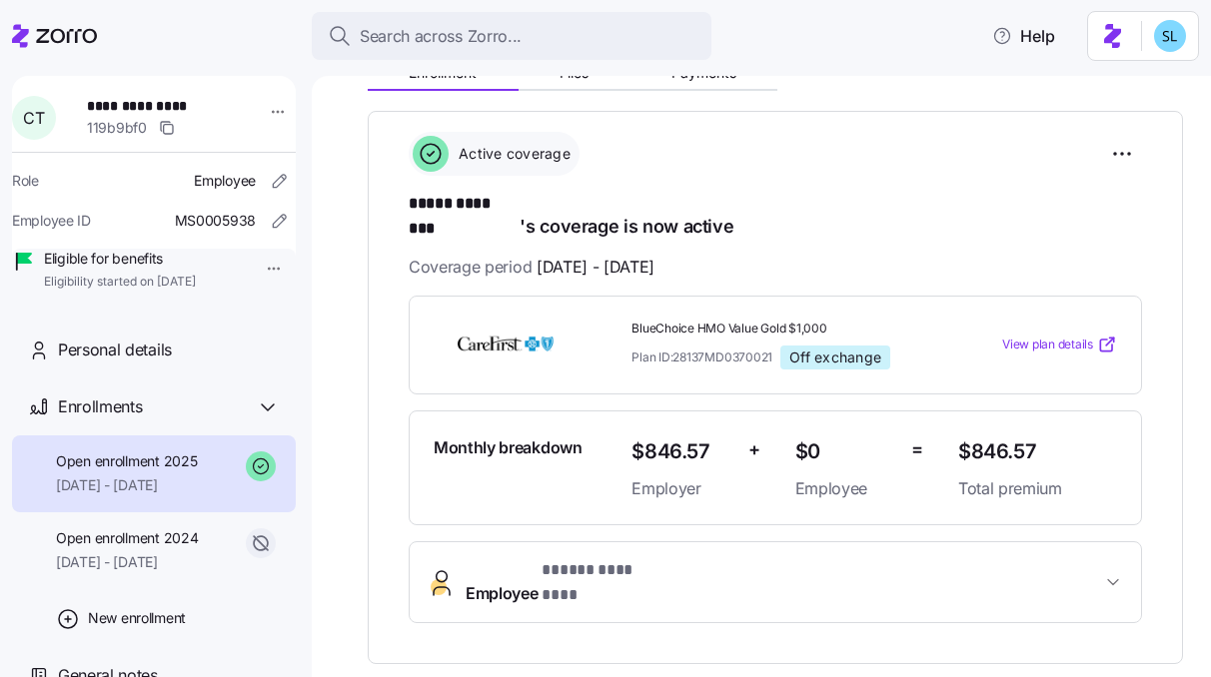
scroll to position [478, 0]
